Goal: Find specific page/section: Find specific page/section

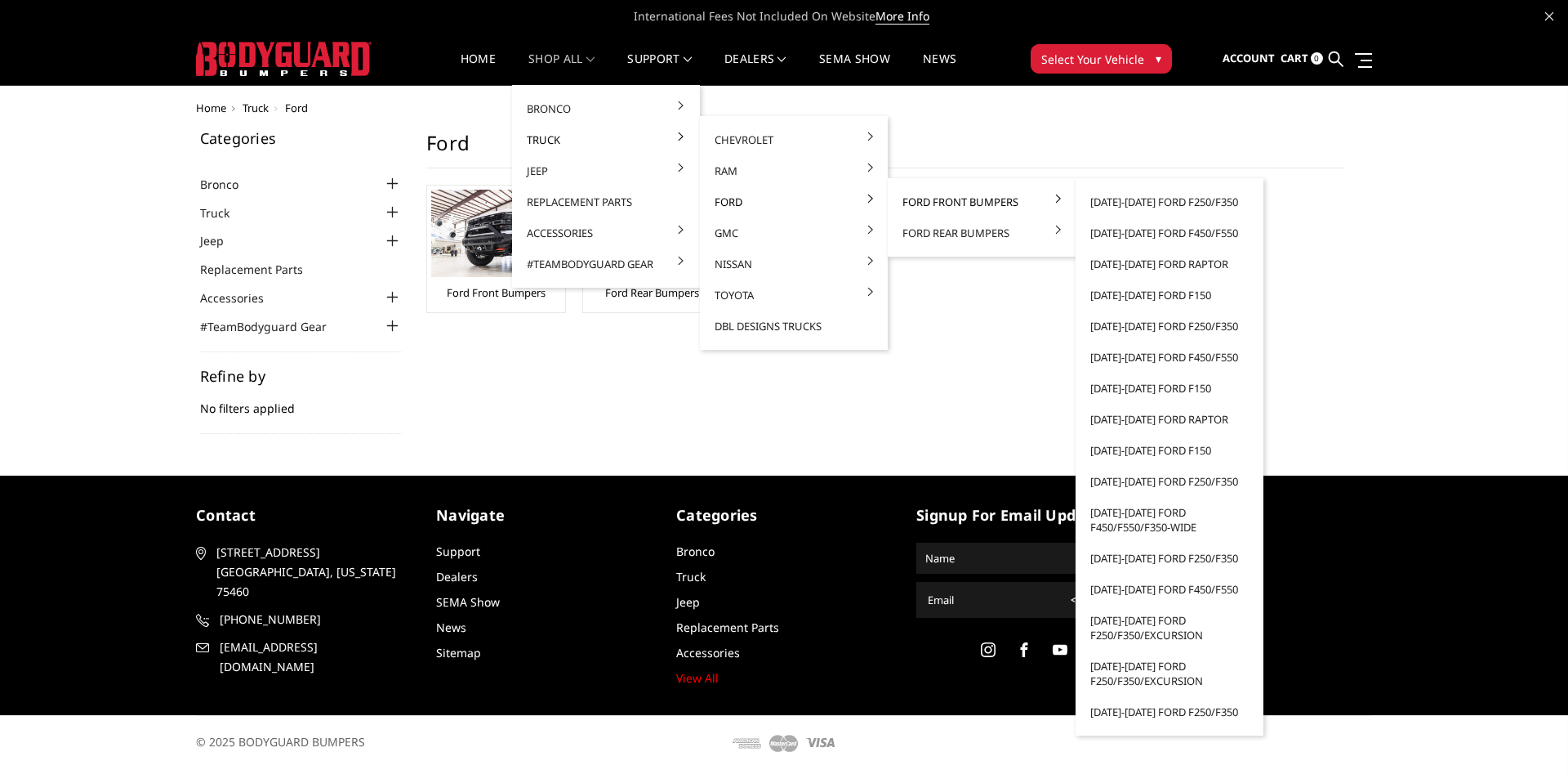
click at [952, 201] on link "Ford Front Bumpers" at bounding box center [982, 201] width 174 height 31
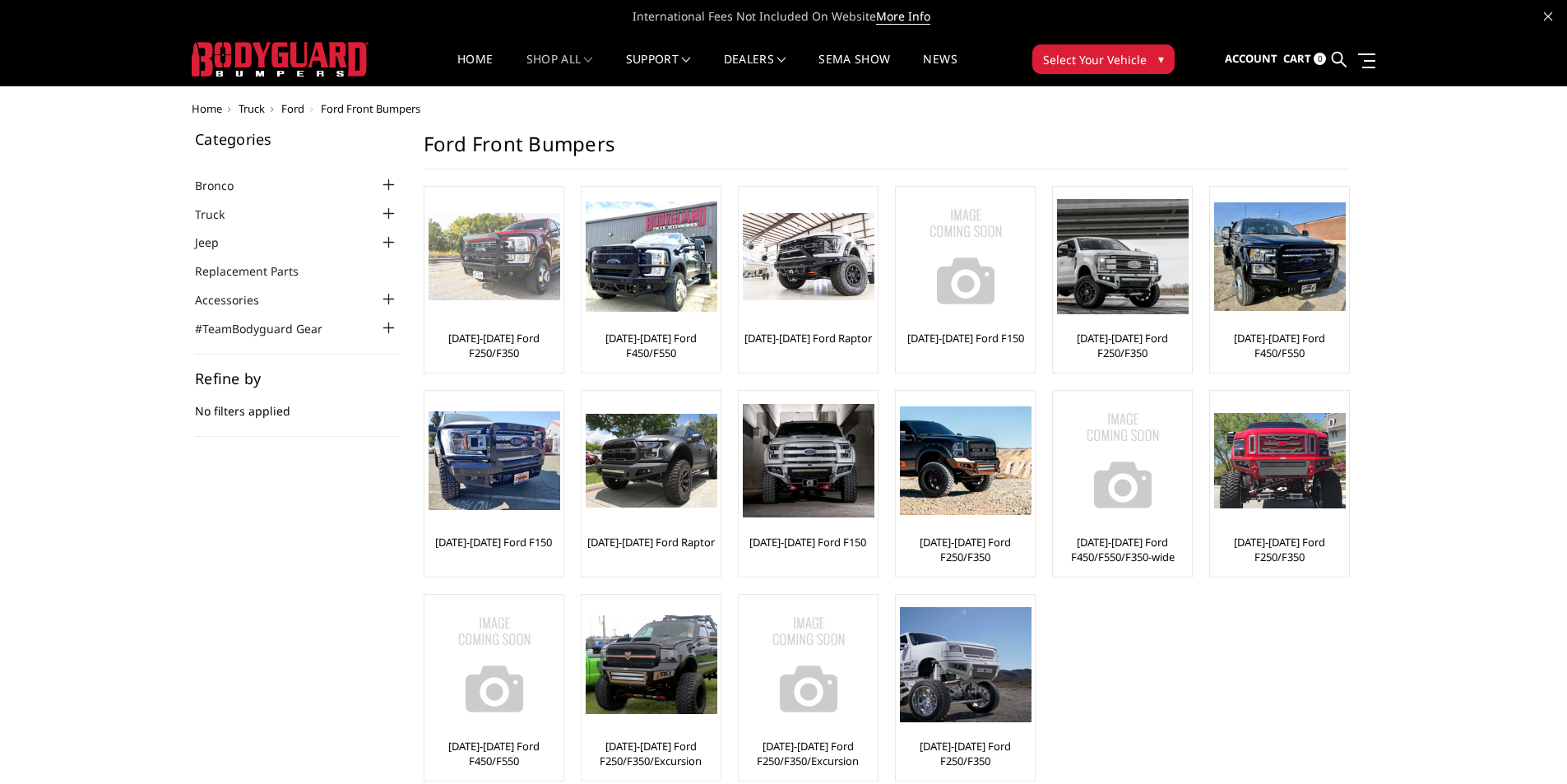
click at [493, 344] on link "[DATE]-[DATE] Ford F250/F350" at bounding box center [494, 345] width 131 height 30
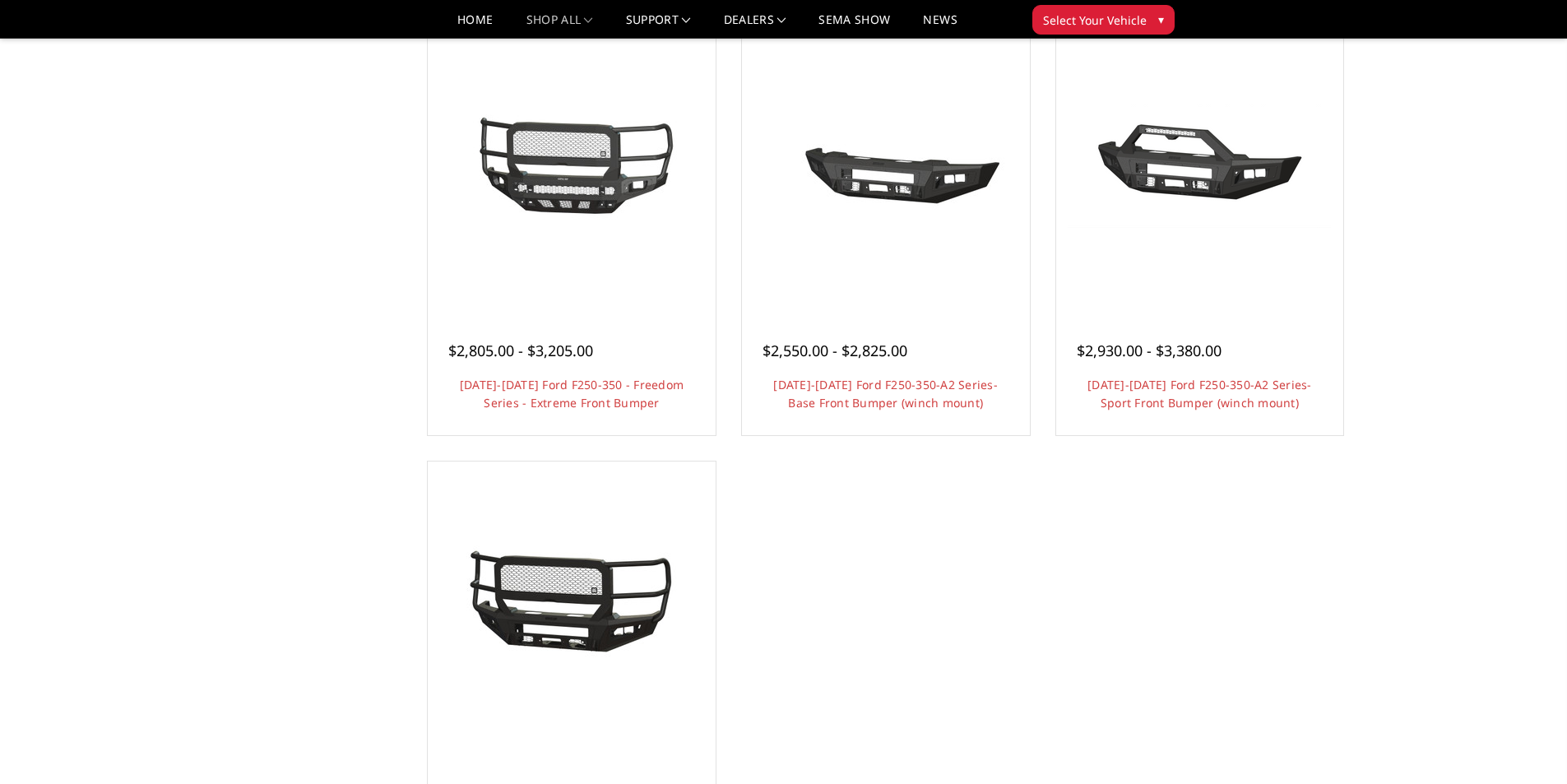
scroll to position [1069, 0]
